Goal: Task Accomplishment & Management: Manage account settings

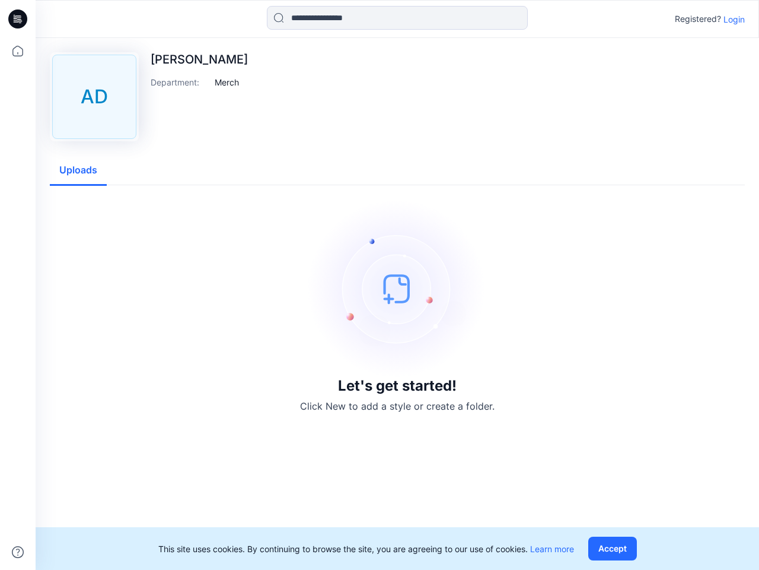
click at [380, 285] on img at bounding box center [398, 288] width 178 height 178
click at [18, 19] on icon at bounding box center [19, 19] width 5 height 1
click at [18, 51] on icon at bounding box center [18, 51] width 26 height 26
click at [18, 552] on icon at bounding box center [18, 552] width 12 height 12
click at [398, 18] on input at bounding box center [397, 18] width 261 height 24
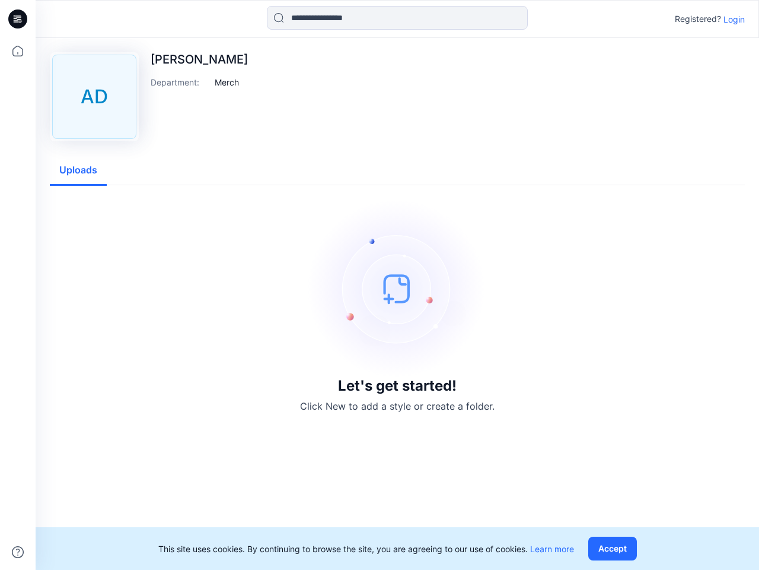
click at [735, 19] on p "Login" at bounding box center [734, 19] width 21 height 12
click at [227, 82] on div "AD [PERSON_NAME] Department : Merch Uploads Let's get started! Click New to add…" at bounding box center [398, 304] width 724 height 532
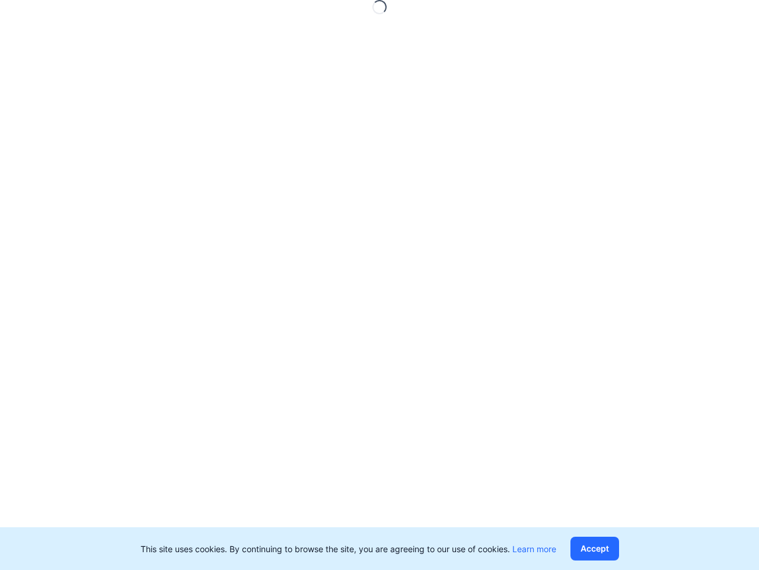
click at [78, 170] on div "Loading..." at bounding box center [379, 285] width 759 height 570
click at [615, 548] on button "Accept" at bounding box center [595, 548] width 49 height 24
